Goal: Download file/media

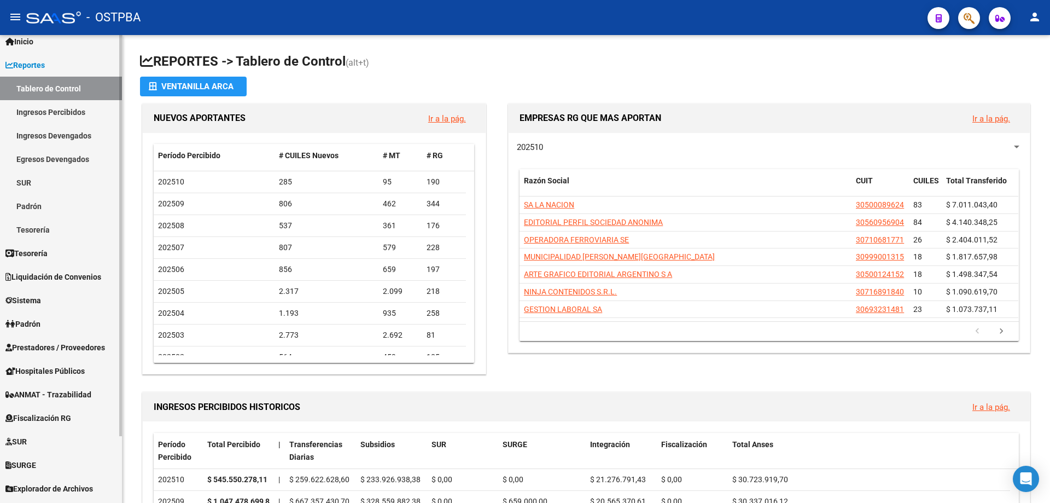
scroll to position [34, 0]
click at [124, 246] on mat-sidenav-container "Firma Express Inicio Calendario SSS Instructivos Contacto OS Reportes Tablero d…" at bounding box center [525, 269] width 1050 height 468
click at [75, 489] on span "Explorador de Archivos" at bounding box center [49, 488] width 88 height 12
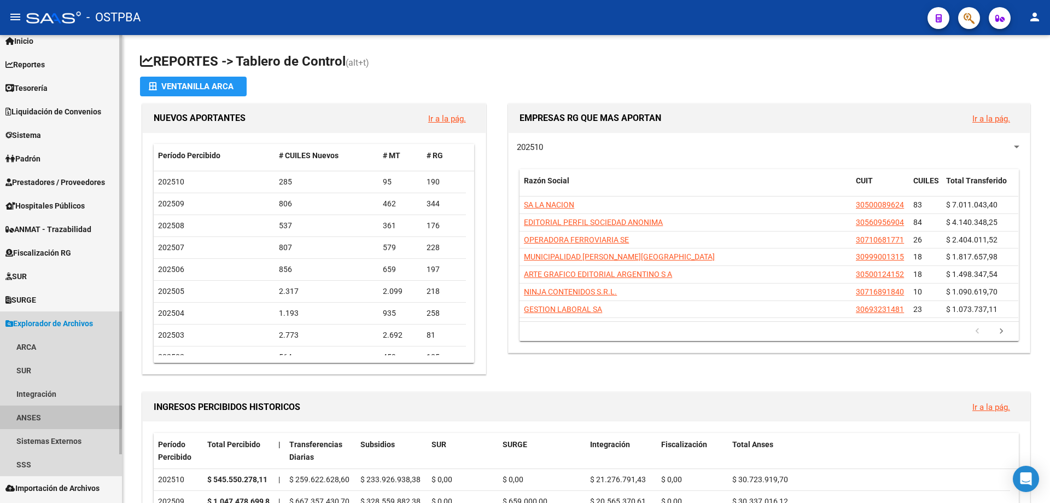
click at [41, 414] on link "ANSES" at bounding box center [61, 417] width 122 height 24
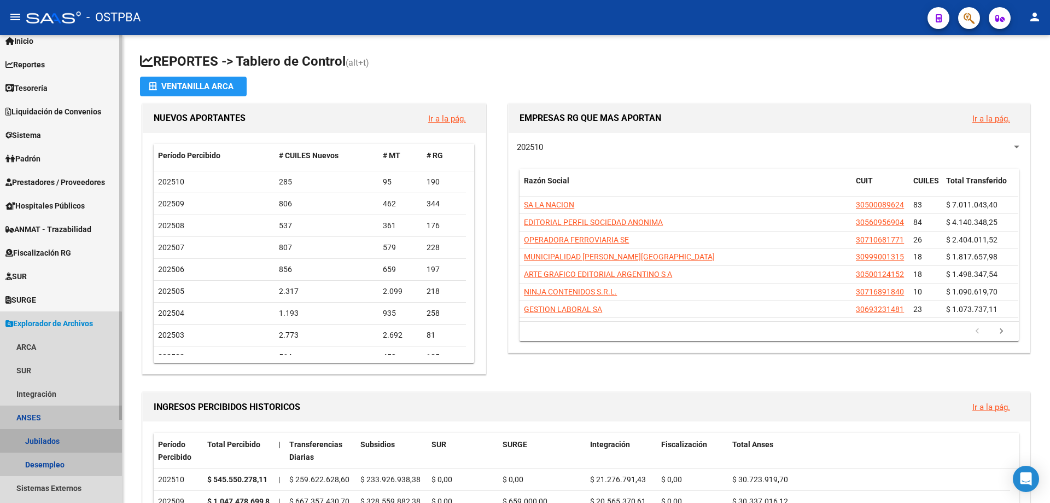
click at [50, 440] on link "Jubilados" at bounding box center [61, 441] width 122 height 24
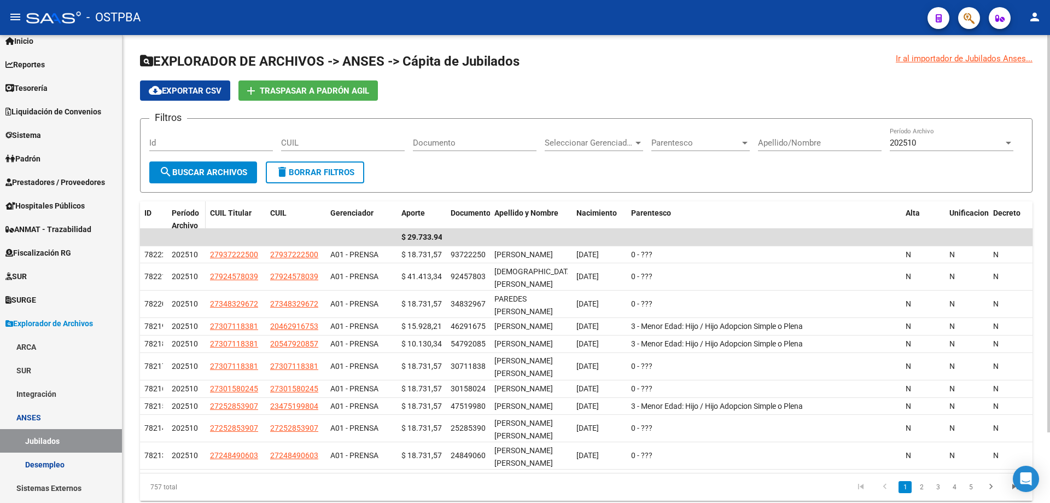
click at [191, 225] on span "Período Archivo" at bounding box center [185, 218] width 27 height 21
click at [178, 119] on h3 "Filtros" at bounding box center [168, 117] width 38 height 15
click at [1008, 143] on div at bounding box center [1008, 143] width 5 height 3
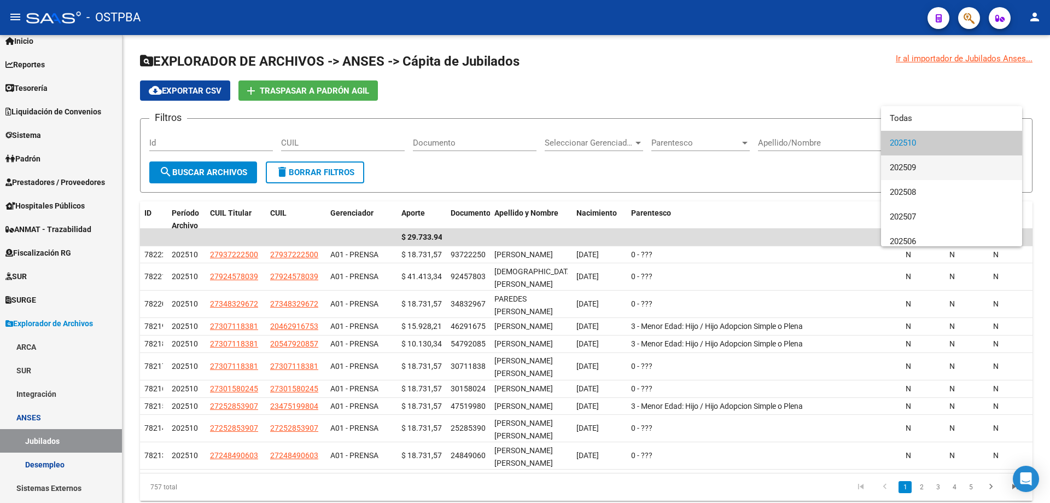
click at [899, 166] on span "202509" at bounding box center [952, 167] width 124 height 25
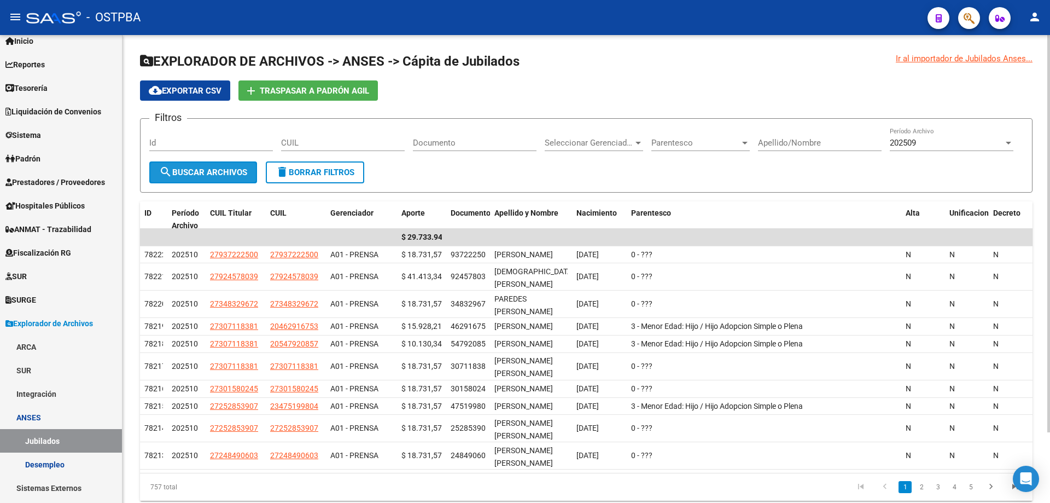
click at [237, 170] on span "search Buscar Archivos" at bounding box center [203, 172] width 88 height 10
click at [214, 90] on span "cloud_download Exportar CSV" at bounding box center [185, 91] width 73 height 10
